Goal: Find specific page/section: Find specific page/section

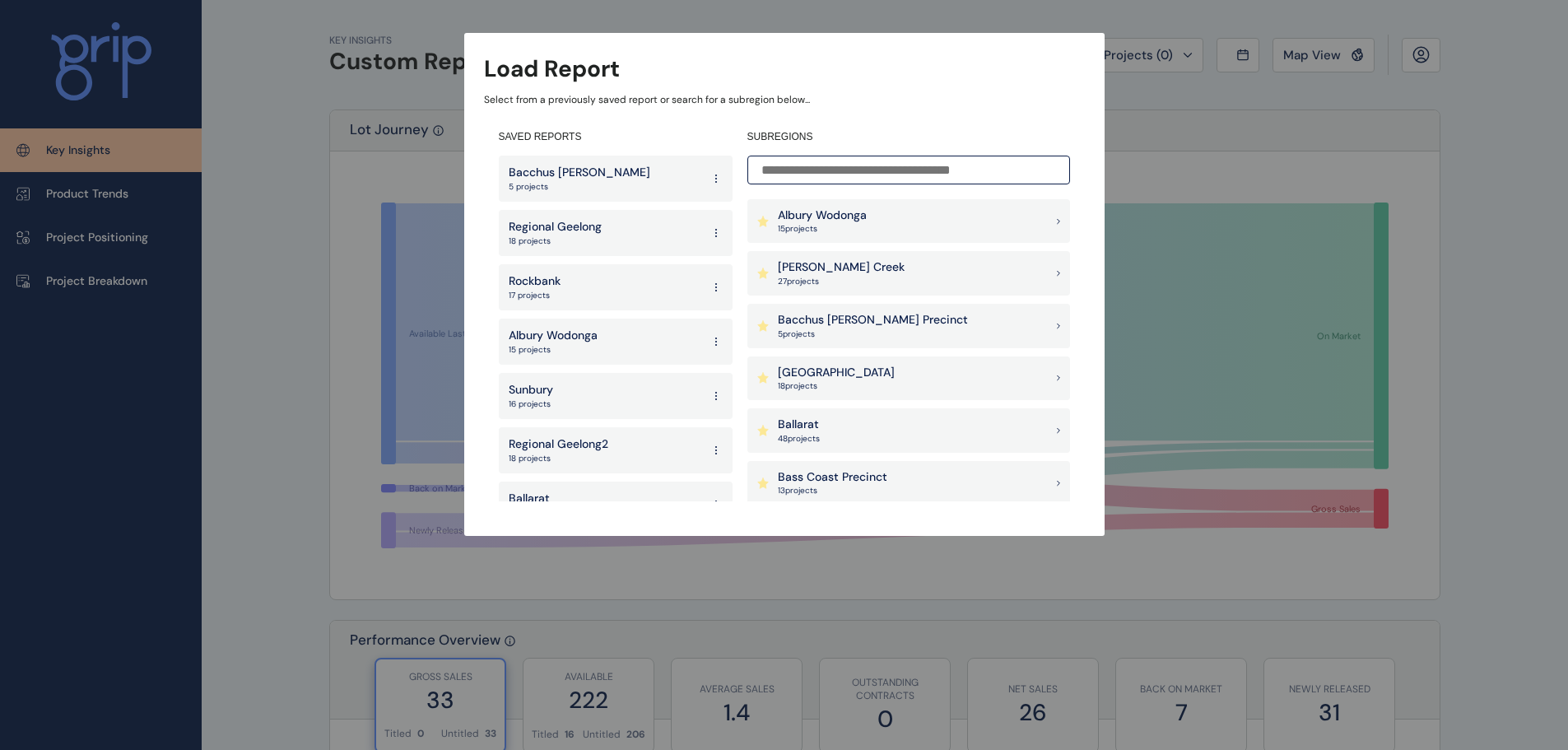
click at [922, 167] on input at bounding box center [909, 170] width 323 height 29
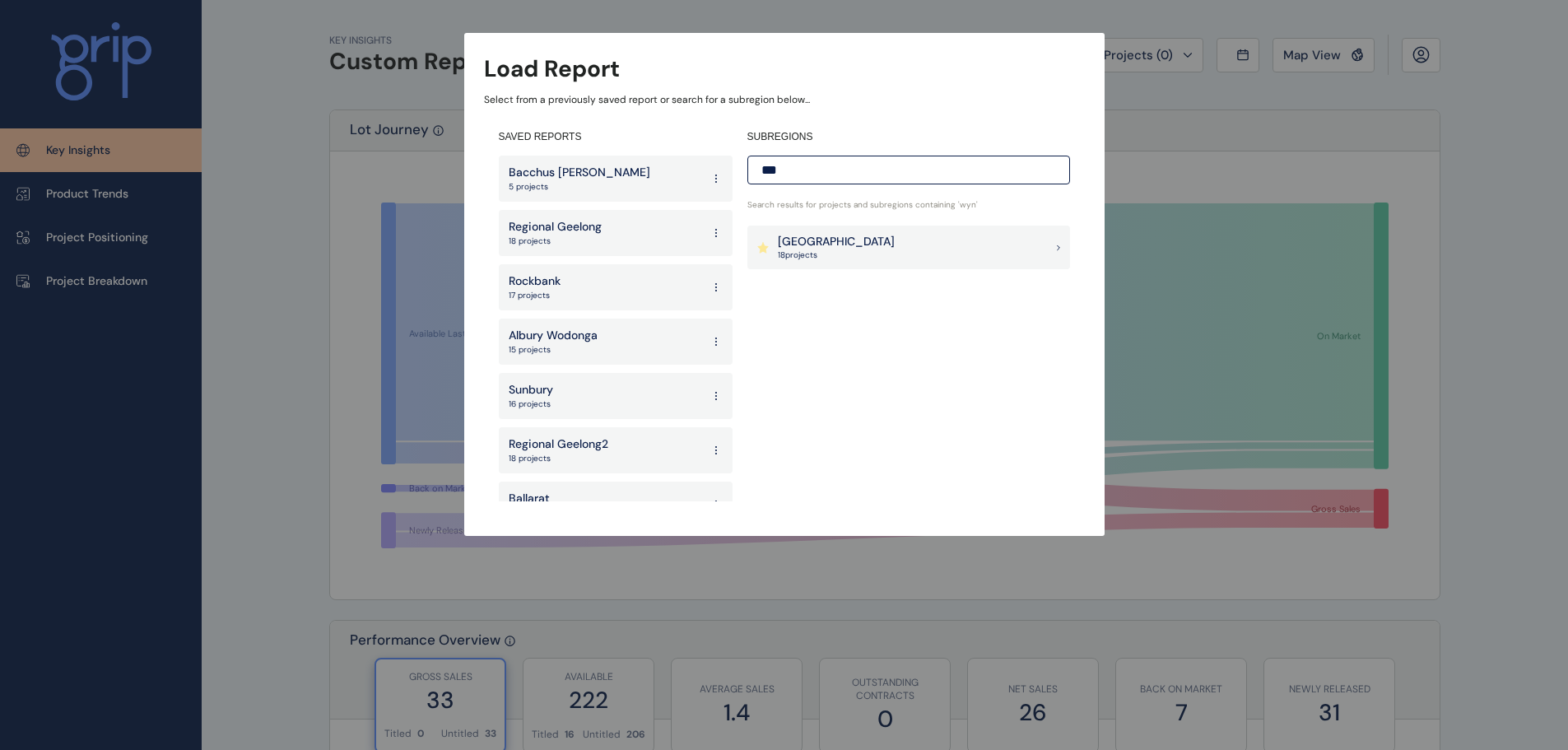
type input "***"
click at [921, 251] on div "[GEOGRAPHIC_DATA] 18 project s" at bounding box center [909, 247] width 323 height 44
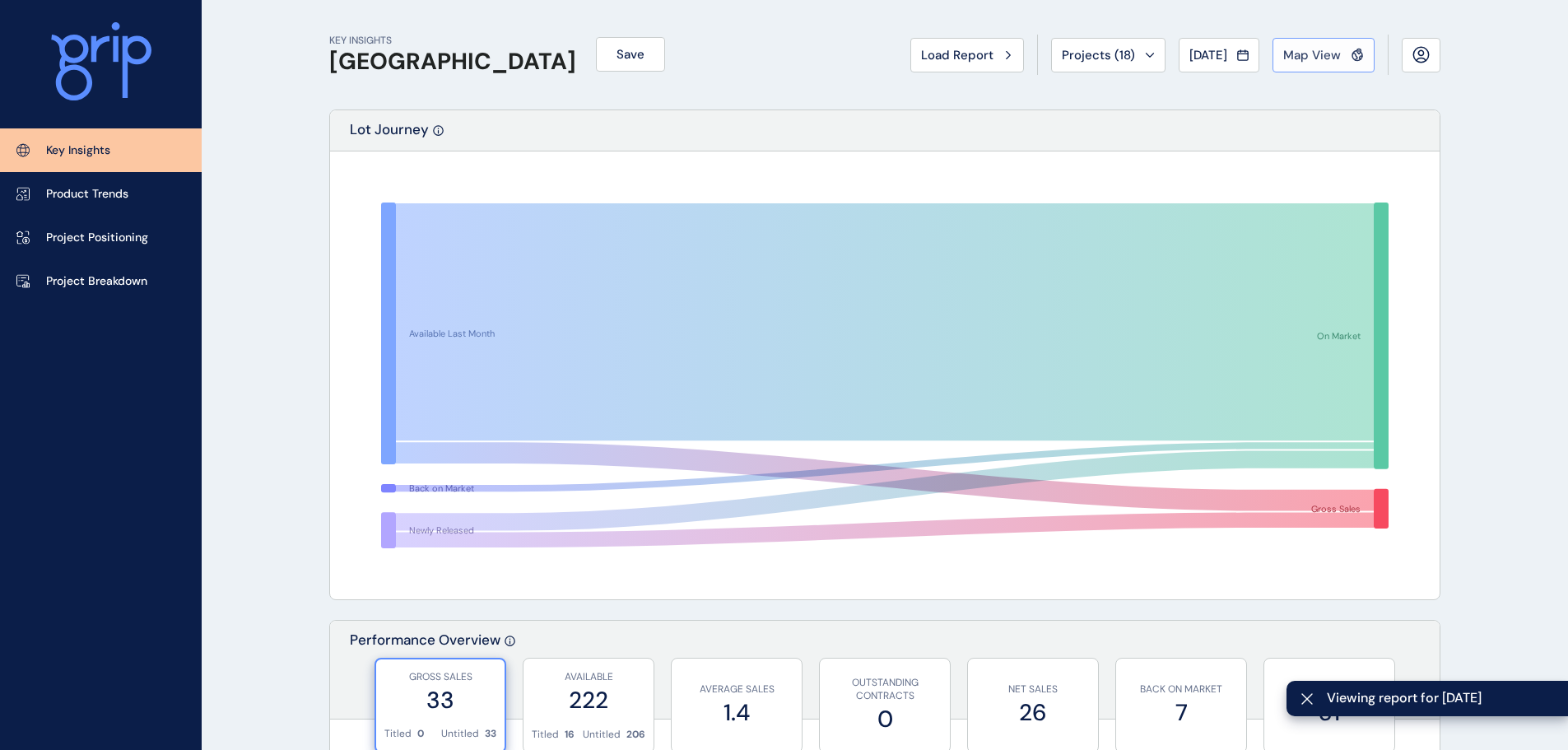
click at [1325, 56] on span "Map View" at bounding box center [1311, 55] width 57 height 17
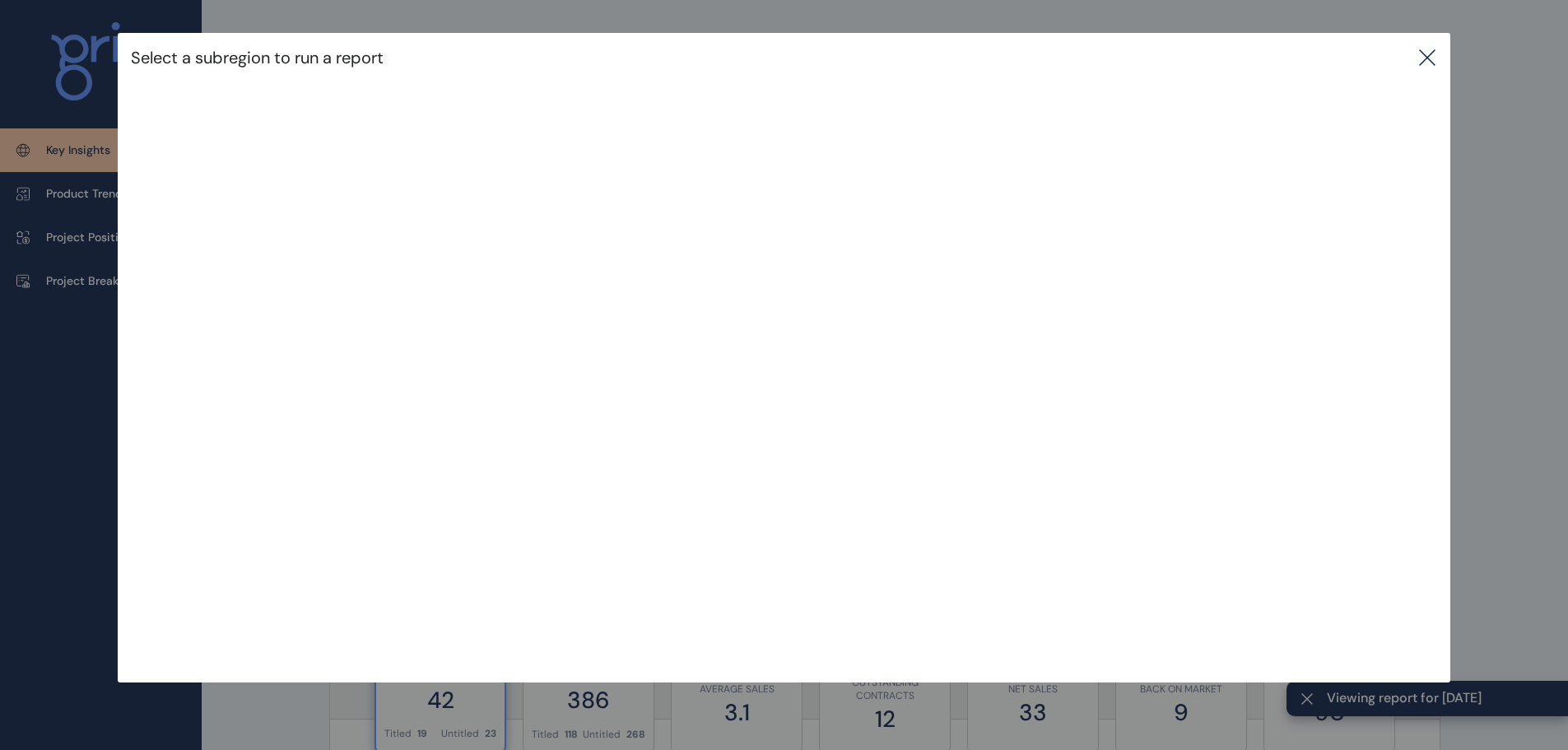
click at [1437, 60] on icon at bounding box center [1427, 57] width 20 height 20
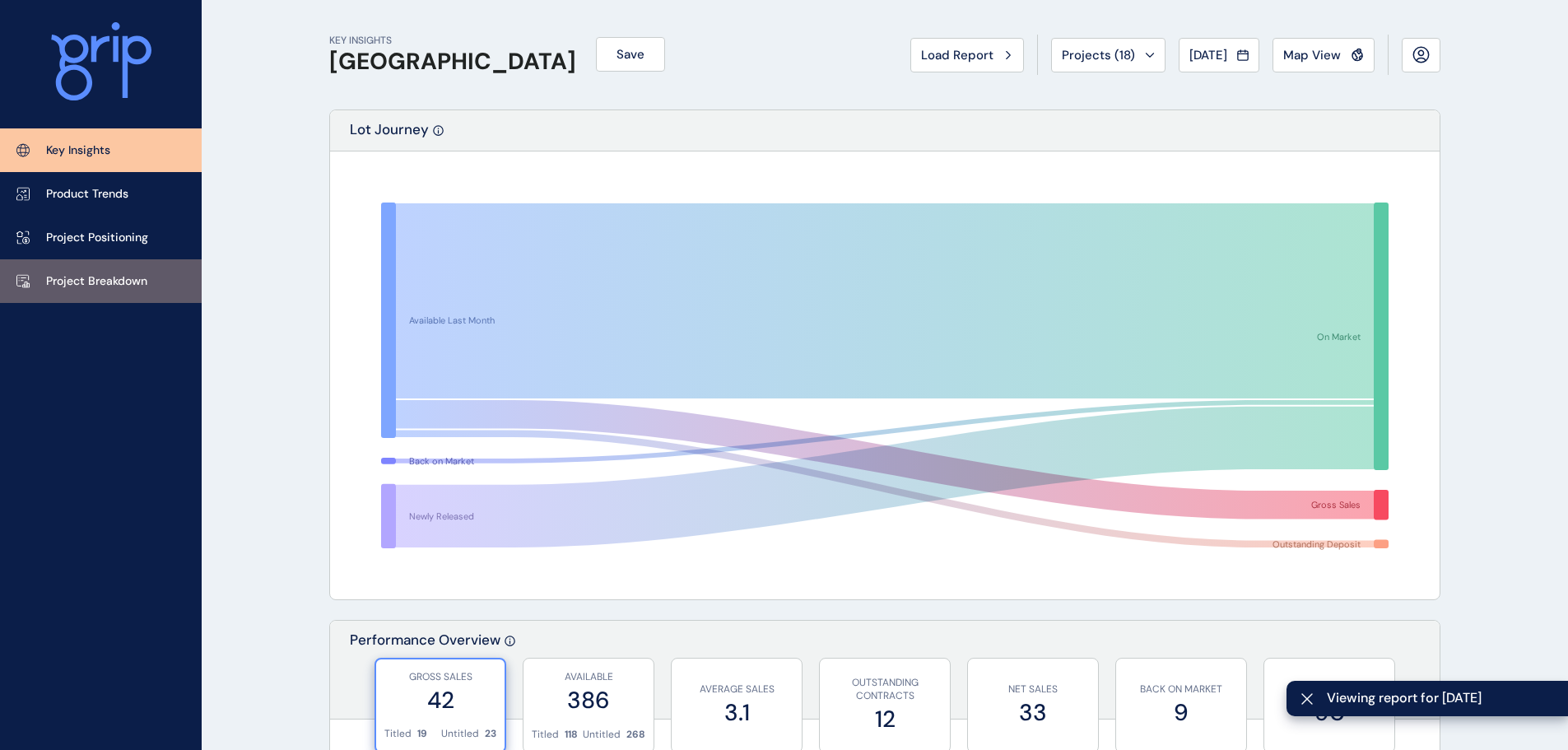
click at [91, 280] on p "Project Breakdown" at bounding box center [96, 282] width 101 height 17
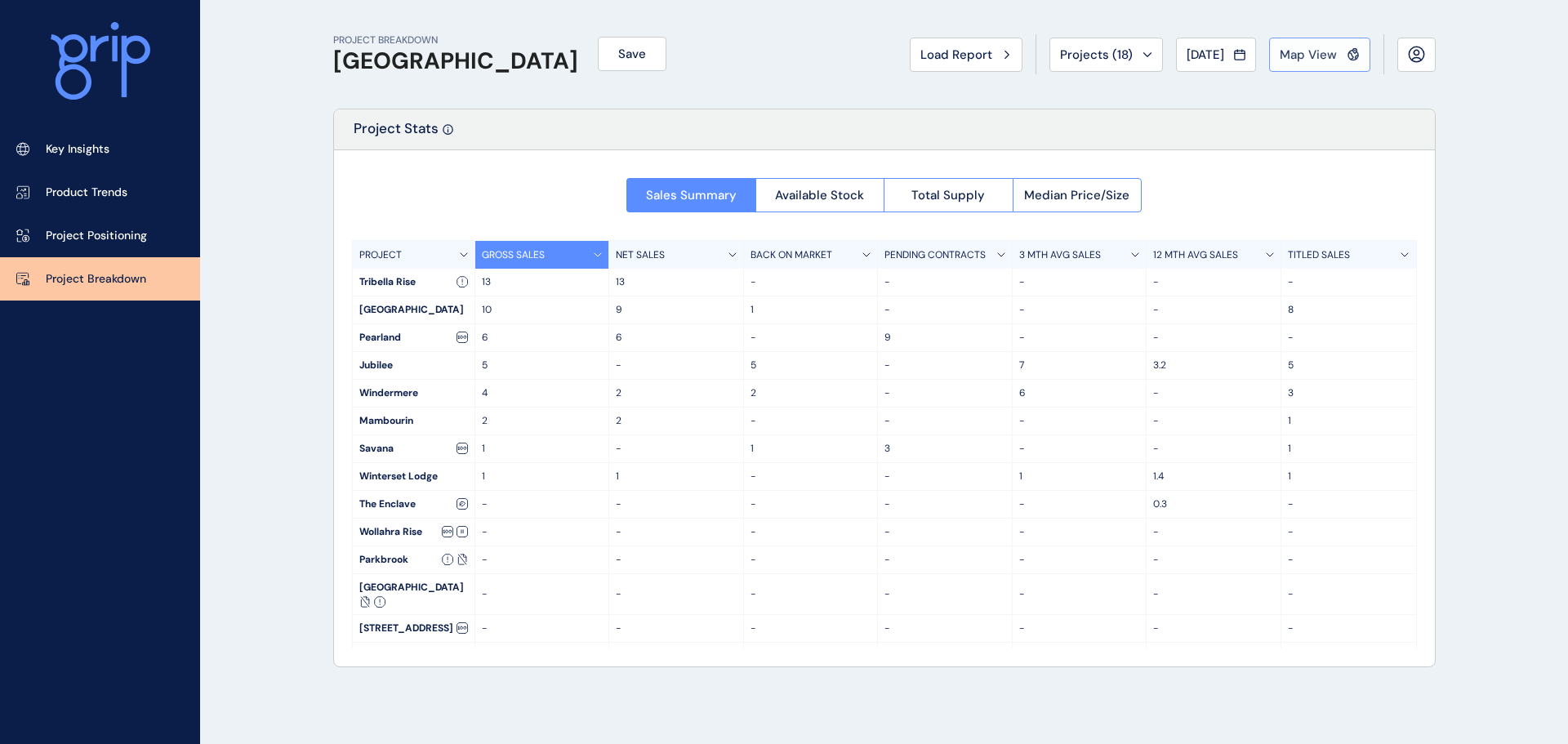
click at [1342, 67] on button "Map View" at bounding box center [1320, 55] width 102 height 35
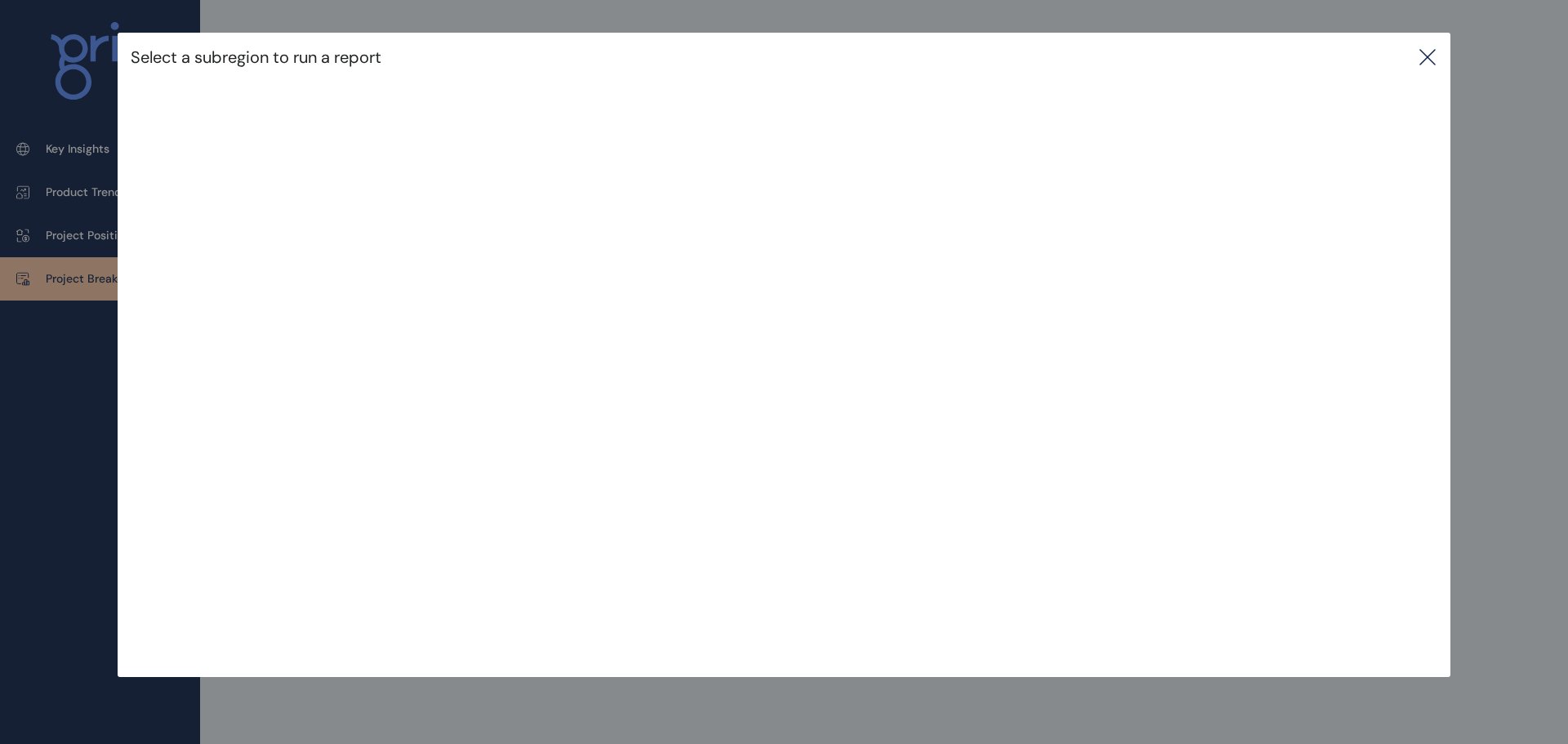
click at [1423, 57] on icon at bounding box center [1428, 57] width 20 height 20
